Goal: Information Seeking & Learning: Find specific fact

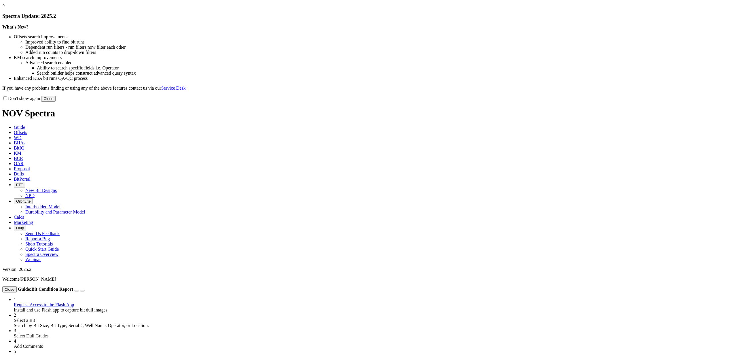
click at [5, 7] on link "×" at bounding box center [3, 4] width 3 height 5
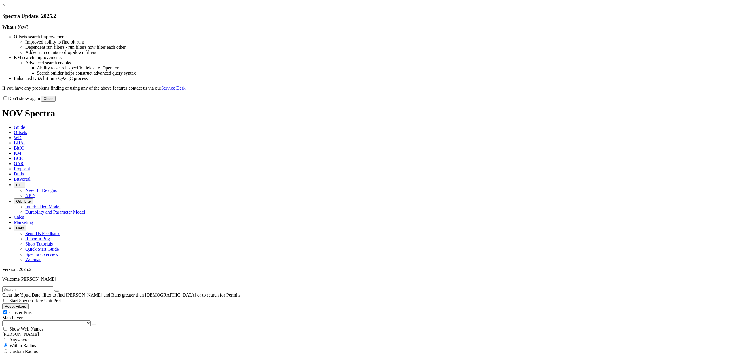
click at [56, 102] on button "Close" at bounding box center [48, 99] width 14 height 6
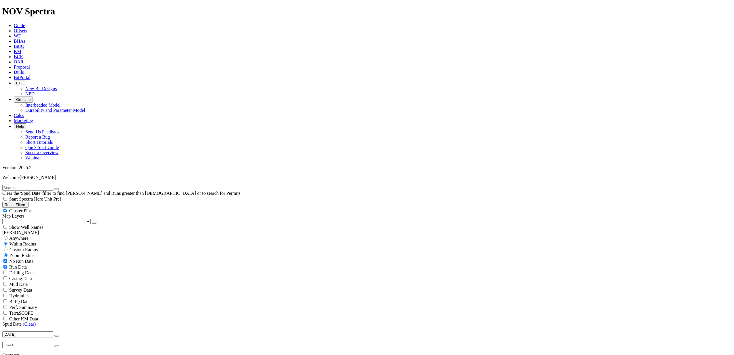
click at [53, 185] on input "text" at bounding box center [27, 188] width 51 height 6
type input "MD-822"
click at [36, 185] on input "MD-822" at bounding box center [27, 188] width 51 height 6
click at [7, 236] on input "radio" at bounding box center [6, 238] width 4 height 4
radio input "true"
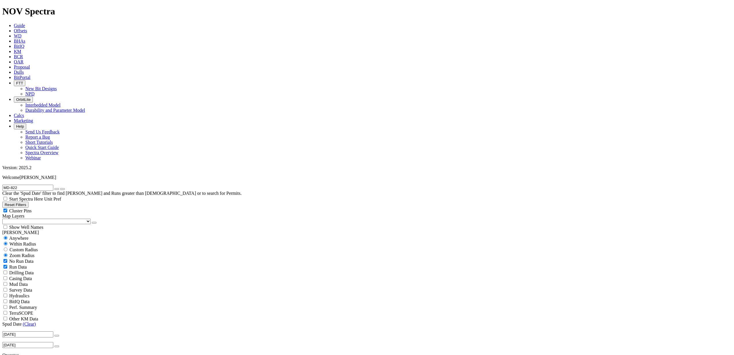
radio input "false"
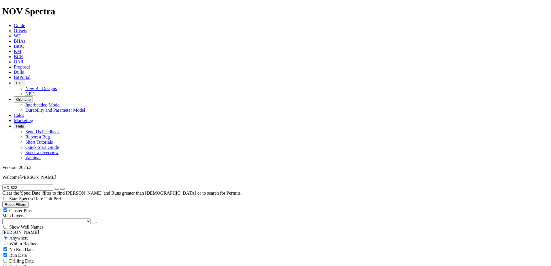
radio input "false"
radio input "true"
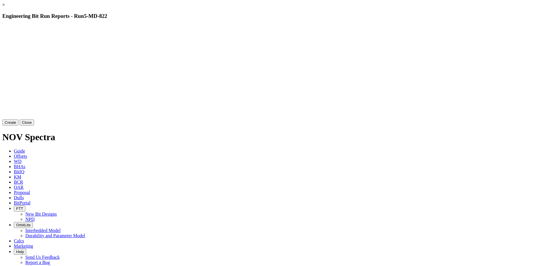
click at [5, 7] on link "×" at bounding box center [3, 4] width 3 height 5
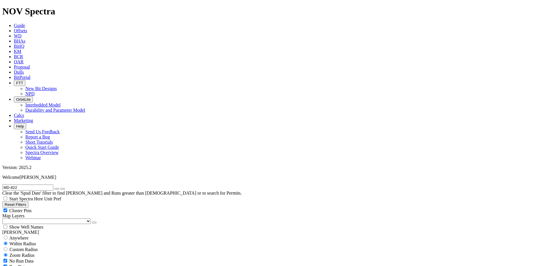
scroll to position [24, 0]
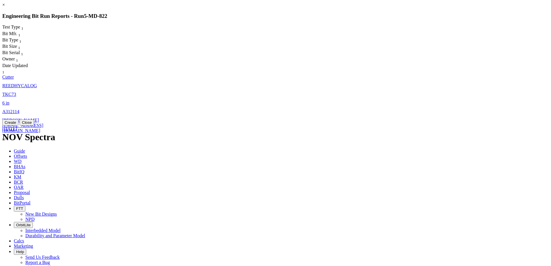
click at [16, 92] on span "TKC73" at bounding box center [9, 94] width 14 height 5
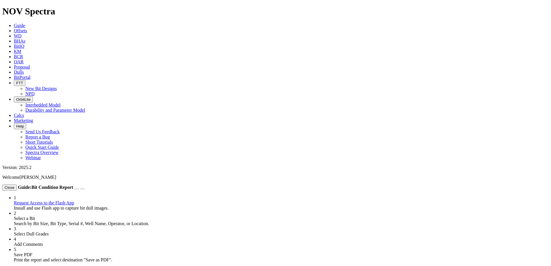
select select "Cutter"
